Goal: Information Seeking & Learning: Find specific fact

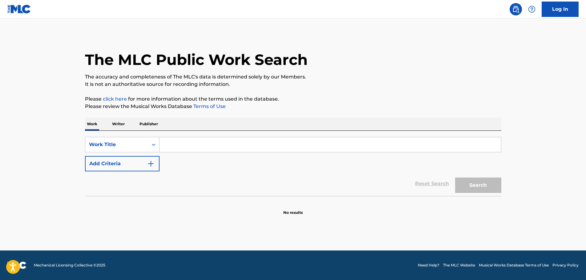
click at [178, 147] on input "Search Form" at bounding box center [329, 144] width 341 height 15
click at [176, 143] on input "Search Form" at bounding box center [329, 144] width 341 height 15
paste input "Zoot Allures"
type input "Zoot Allures"
click at [154, 165] on img "Search Form" at bounding box center [150, 163] width 7 height 7
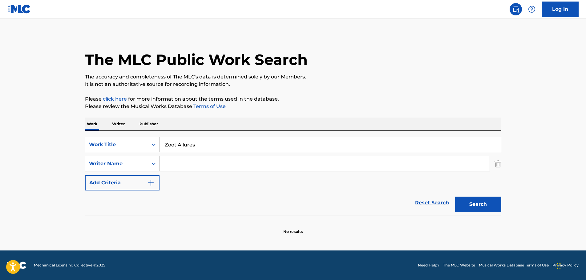
click at [200, 169] on input "Search Form" at bounding box center [324, 163] width 330 height 15
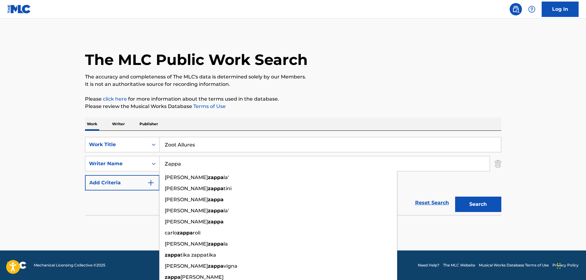
type input "Zappa"
click at [455, 197] on button "Search" at bounding box center [478, 204] width 46 height 15
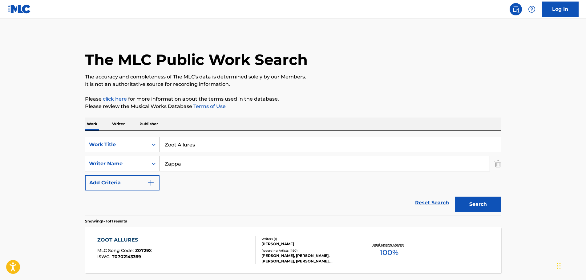
click at [118, 240] on div "ZOOT ALLURES" at bounding box center [124, 239] width 54 height 7
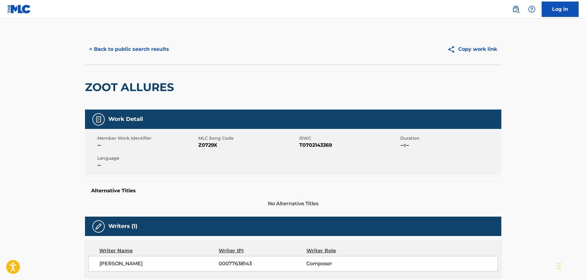
click at [108, 48] on button "< Back to public search results" at bounding box center [129, 49] width 88 height 15
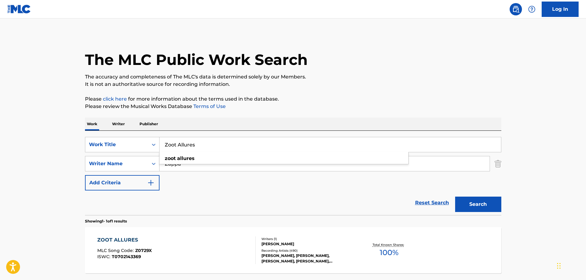
drag, startPoint x: 204, startPoint y: 147, endPoint x: 160, endPoint y: 144, distance: 44.4
click at [160, 144] on input "Zoot Allures" at bounding box center [329, 144] width 341 height 15
paste input "Eat That Question"
type input "Eat That Question"
click at [455, 197] on button "Search" at bounding box center [478, 204] width 46 height 15
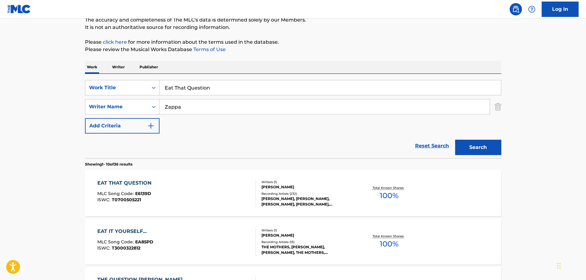
scroll to position [62, 0]
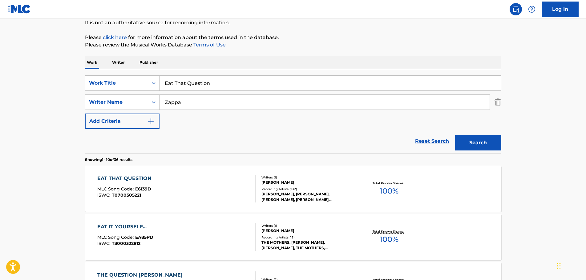
click at [130, 176] on div "EAT THAT QUESTION" at bounding box center [125, 178] width 57 height 7
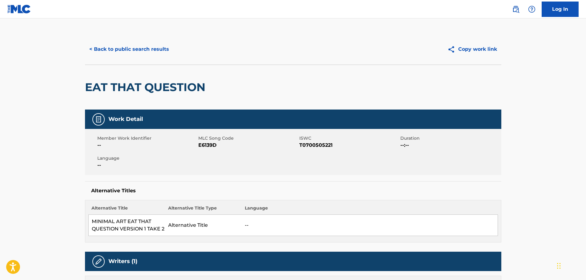
click at [115, 50] on button "< Back to public search results" at bounding box center [129, 49] width 88 height 15
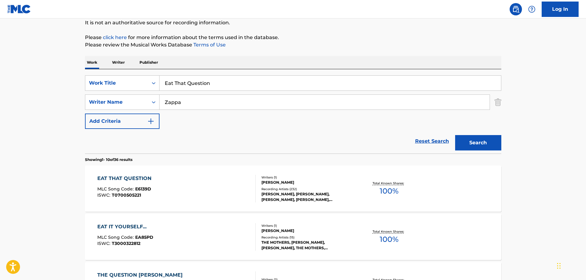
click at [126, 178] on div "EAT THAT QUESTION" at bounding box center [125, 178] width 57 height 7
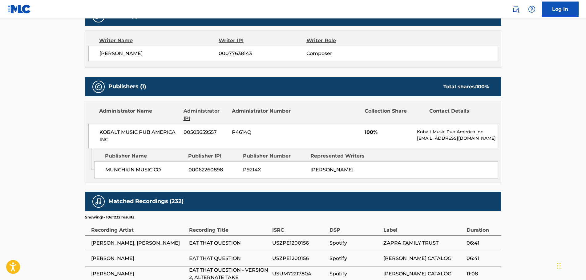
scroll to position [215, 0]
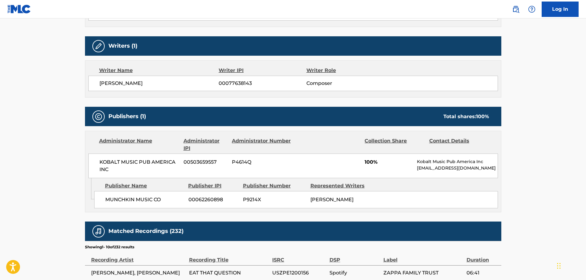
drag, startPoint x: 495, startPoint y: 168, endPoint x: 416, endPoint y: 168, distance: 79.4
click at [416, 168] on div "KOBALT MUSIC PUB AMERICA INC 00503659557 P4614Q 100% Kobalt Music Pub America I…" at bounding box center [292, 166] width 409 height 25
click at [506, 169] on div "< Back to public search results Copy work link EAT THAT QUESTION Work Detail Me…" at bounding box center [293, 129] width 431 height 623
drag, startPoint x: 496, startPoint y: 168, endPoint x: 414, endPoint y: 164, distance: 81.3
click at [414, 164] on div "KOBALT MUSIC PUB AMERICA INC 00503659557 P4614Q 100% Kobalt Music Pub America I…" at bounding box center [292, 166] width 409 height 25
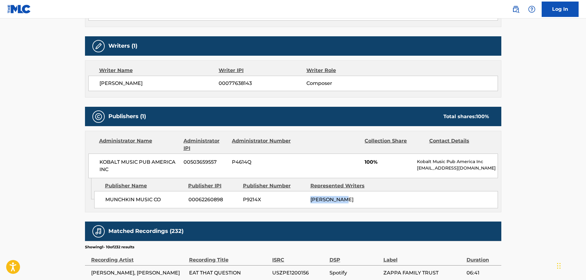
drag, startPoint x: 350, startPoint y: 200, endPoint x: 311, endPoint y: 198, distance: 38.8
click at [311, 198] on div "[PERSON_NAME]" at bounding box center [341, 199] width 63 height 7
click at [354, 199] on div "[PERSON_NAME]" at bounding box center [341, 199] width 63 height 7
drag, startPoint x: 346, startPoint y: 199, endPoint x: 308, endPoint y: 202, distance: 38.6
click at [308, 202] on div "MUNCHKIN MUSIC CO 00062260898 P9214X [PERSON_NAME]" at bounding box center [295, 199] width 403 height 17
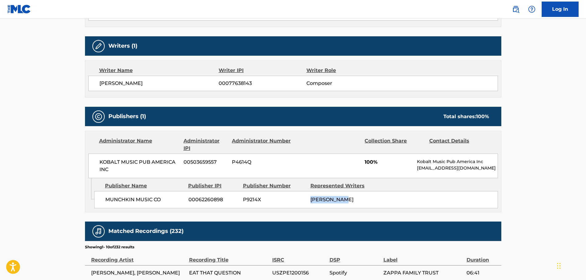
click at [356, 199] on div "[PERSON_NAME]" at bounding box center [341, 199] width 63 height 7
drag, startPoint x: 496, startPoint y: 168, endPoint x: 414, endPoint y: 163, distance: 82.0
click at [414, 163] on div "KOBALT MUSIC PUB AMERICA INC 00503659557 P4614Q 100% Kobalt Music Pub America I…" at bounding box center [292, 166] width 409 height 25
click at [417, 161] on p "Kobalt Music Pub America Inc" at bounding box center [457, 161] width 80 height 6
